Goal: Find specific page/section: Find specific page/section

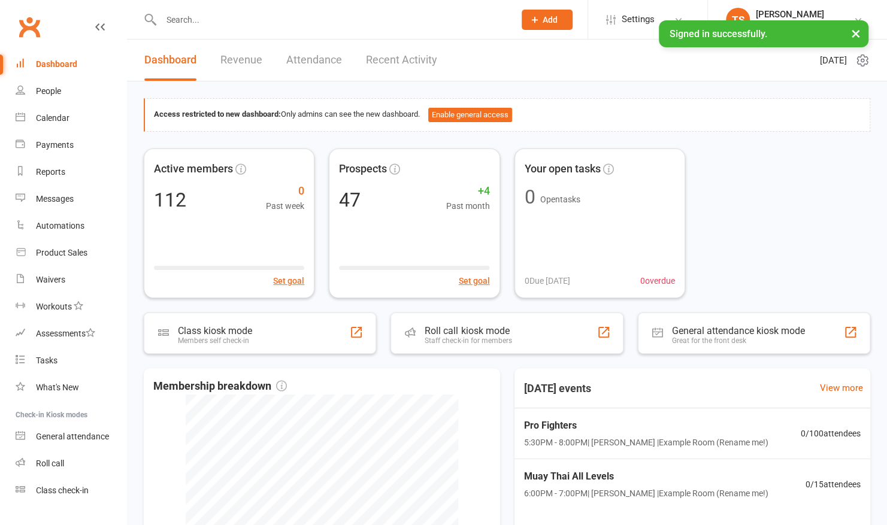
click at [212, 12] on input "text" at bounding box center [331, 19] width 349 height 17
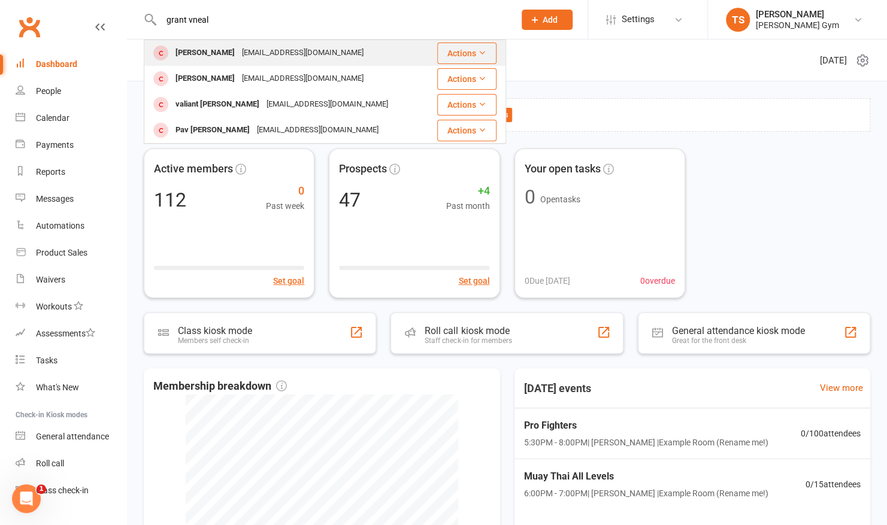
type input "grant vneal"
click at [182, 60] on div "[PERSON_NAME]" at bounding box center [205, 52] width 66 height 17
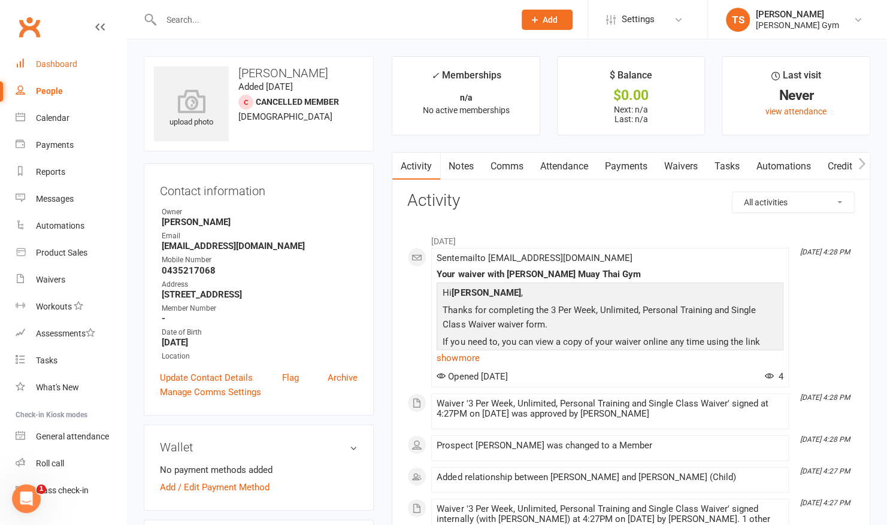
click at [74, 63] on div "Dashboard" at bounding box center [56, 64] width 41 height 10
